Goal: Navigation & Orientation: Find specific page/section

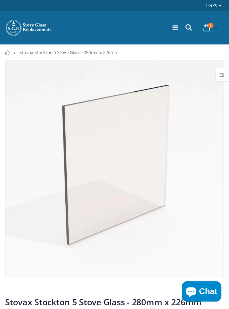
click at [22, 152] on img at bounding box center [114, 169] width 218 height 218
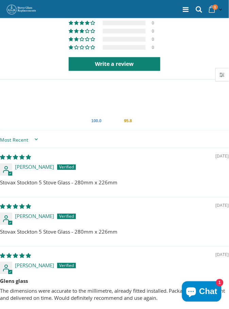
scroll to position [783, 0]
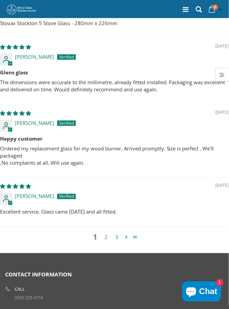
click at [109, 237] on link "2" at bounding box center [106, 238] width 11 height 8
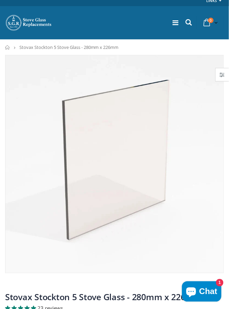
scroll to position [0, 0]
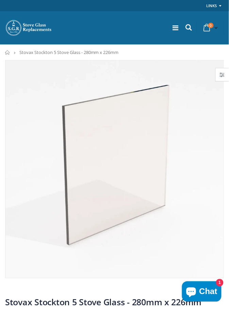
click at [176, 29] on icon at bounding box center [176, 27] width 6 height 7
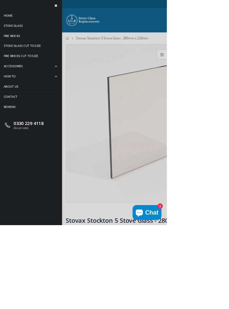
click at [27, 91] on span "Accessories" at bounding box center [18, 91] width 27 height 6
click at [77, 93] on span "collapse" at bounding box center [77, 91] width 15 height 14
